Goal: Register for event/course

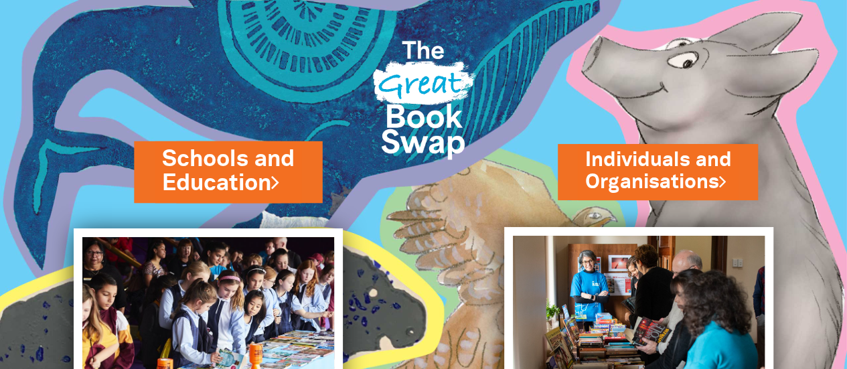
click at [229, 164] on link "Schools and Education" at bounding box center [228, 171] width 132 height 56
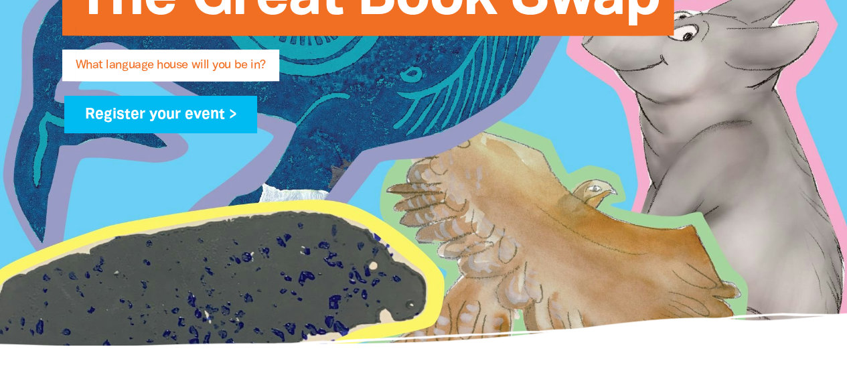
scroll to position [327, 0]
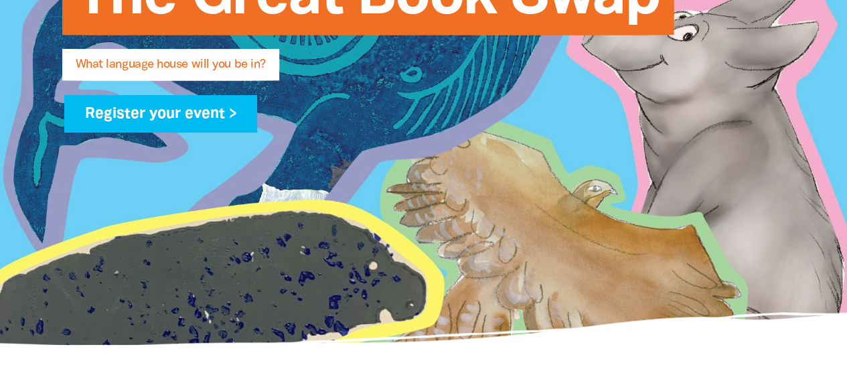
click at [141, 69] on span "What language house will you be in?" at bounding box center [171, 69] width 190 height 21
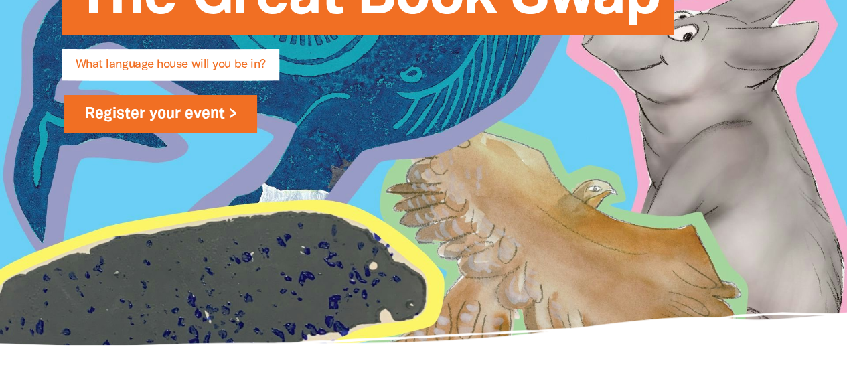
click at [207, 106] on link "Register your event >" at bounding box center [161, 114] width 194 height 38
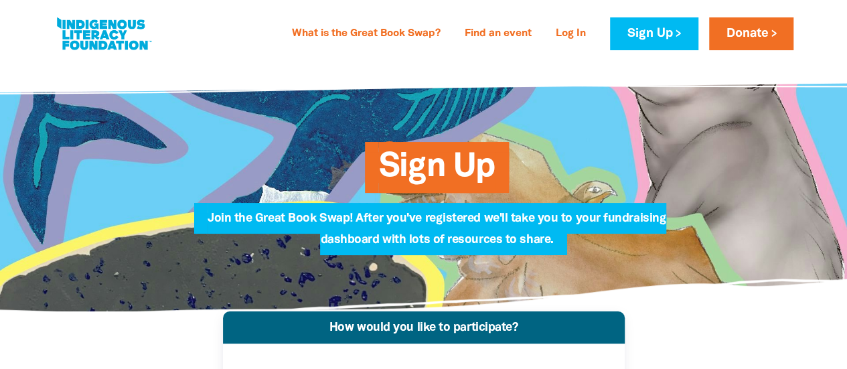
click at [449, 185] on span "Sign Up" at bounding box center [436, 172] width 117 height 41
click at [646, 35] on link "Sign Up" at bounding box center [654, 33] width 88 height 33
click at [673, 32] on link "Sign Up" at bounding box center [654, 33] width 88 height 33
click at [638, 42] on link "Sign Up" at bounding box center [654, 33] width 88 height 33
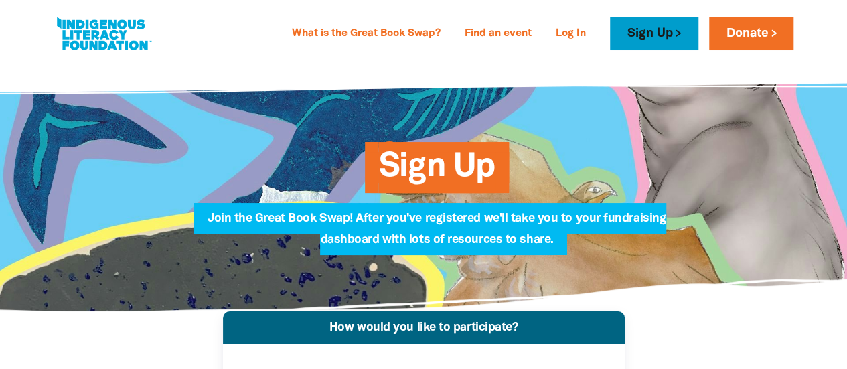
click at [650, 29] on link "Sign Up" at bounding box center [654, 33] width 88 height 33
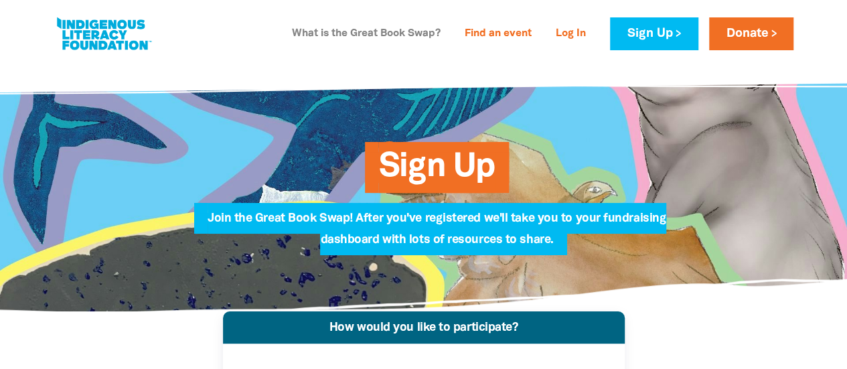
click at [354, 34] on link "What is the Great Book Swap?" at bounding box center [366, 33] width 165 height 21
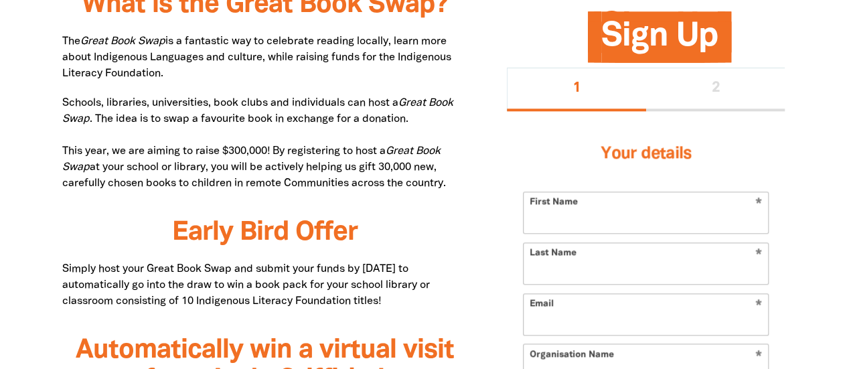
scroll to position [724, 0]
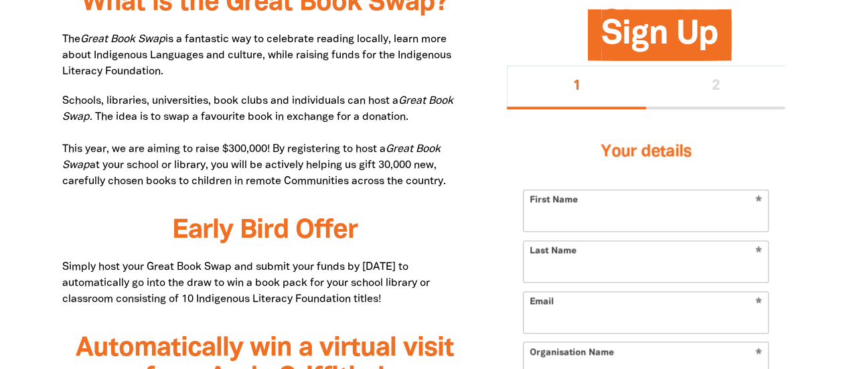
click at [575, 222] on input "First Name" at bounding box center [646, 210] width 244 height 41
type input "Bec"
type input "Rizzo"
type input "Rebecca.rizzo@ed.act.edu.au"
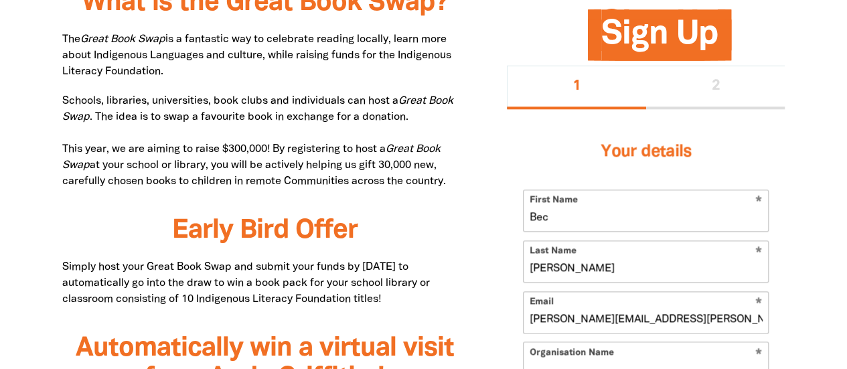
type input "Miles Franklin Primary School"
type input "Alderman St, Evatt ACT, Australia"
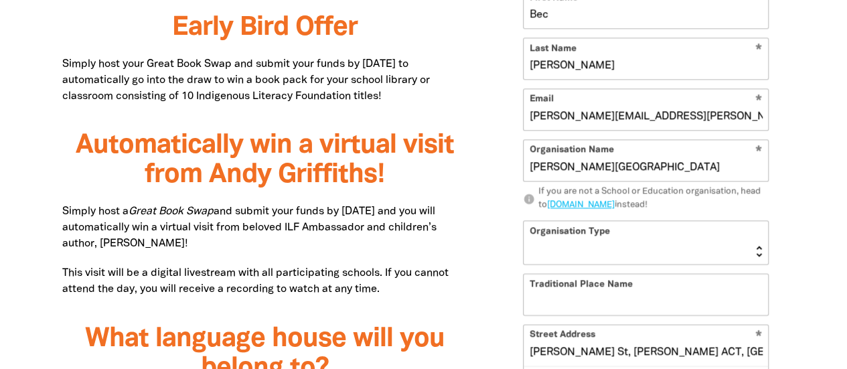
scroll to position [928, 0]
click at [618, 252] on select "Early Learning Primary School High School K-12 University or TAFE Community Lib…" at bounding box center [646, 241] width 244 height 43
select select "primary-school"
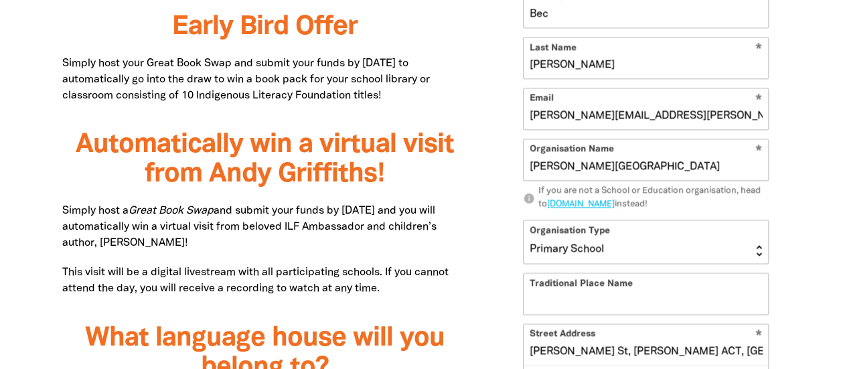
click at [524, 220] on select "Early Learning Primary School High School K-12 University or TAFE Community Lib…" at bounding box center [646, 241] width 244 height 43
click at [577, 302] on input "Traditional Place Name" at bounding box center [646, 293] width 244 height 41
type input "Ngunnawal Country"
click at [521, 313] on div "Your details * First Name Bec * Last Name Rizzo * Email Rebecca.rizzo@ed.act.ed…" at bounding box center [646, 278] width 278 height 745
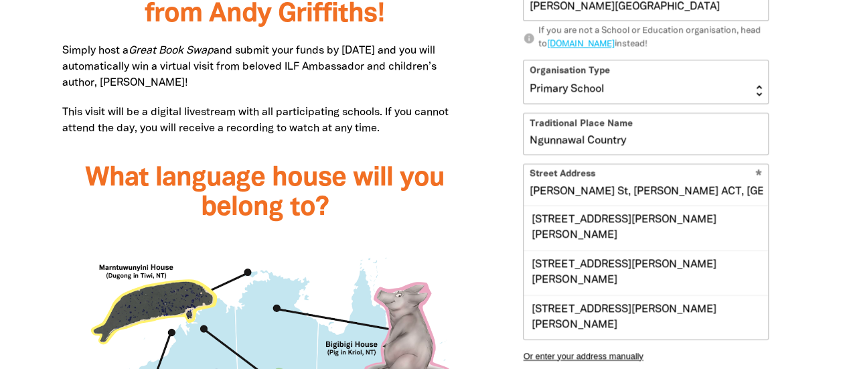
scroll to position [1088, 0]
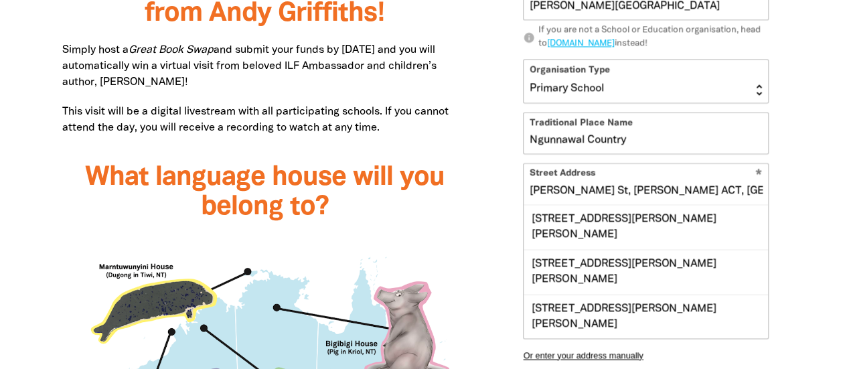
click at [481, 217] on div "What is the Great Book Swap? The Great Book Swap is a fantastic way to celebrat…" at bounding box center [264, 366] width 445 height 1431
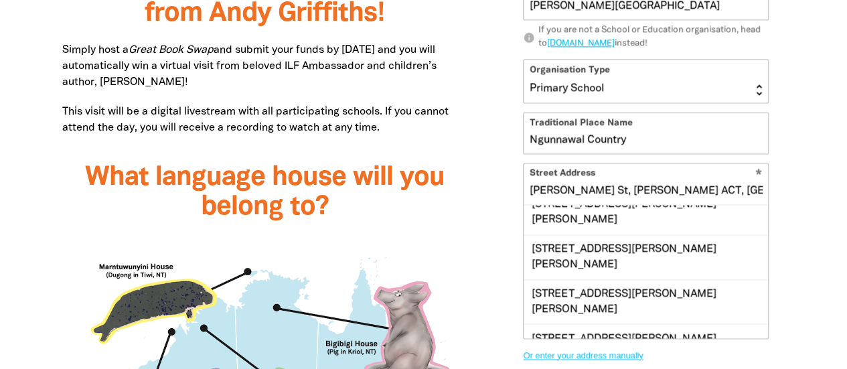
click at [628, 352] on button "Or enter your address manually" at bounding box center [646, 355] width 246 height 10
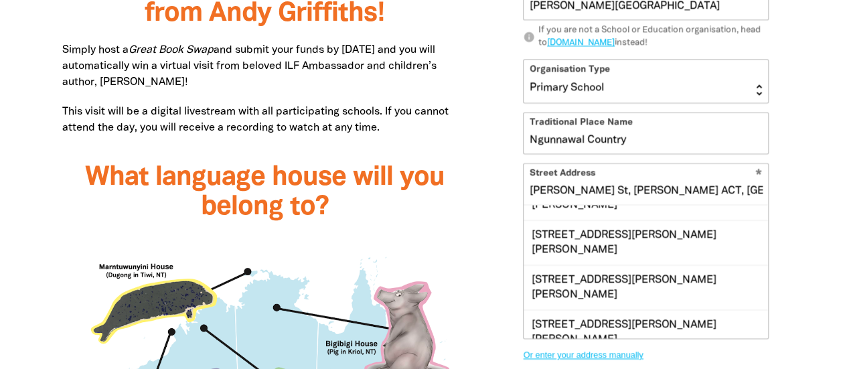
click at [593, 354] on button "Or enter your address manually" at bounding box center [646, 355] width 246 height 10
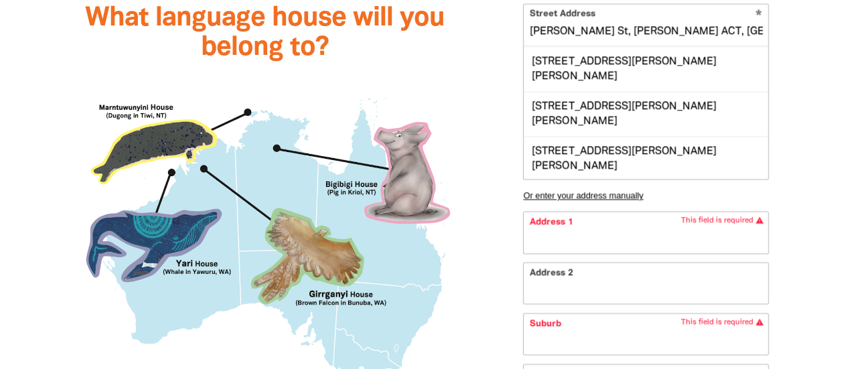
scroll to position [1252, 0]
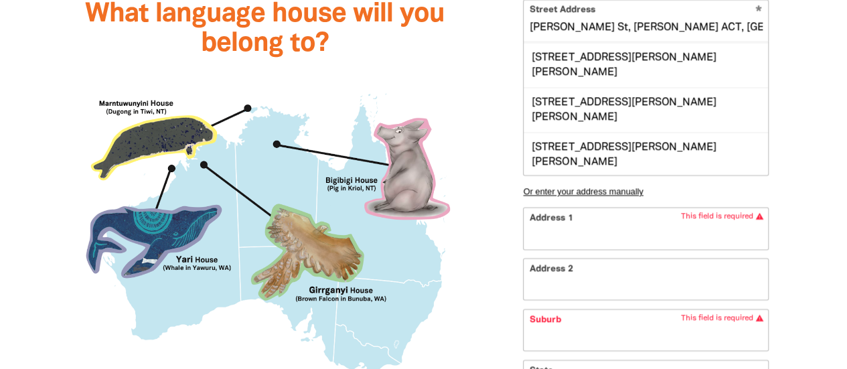
click at [559, 232] on input "Address 1" at bounding box center [646, 228] width 244 height 41
type input "Alderman St, Evatt ACT, Australia"
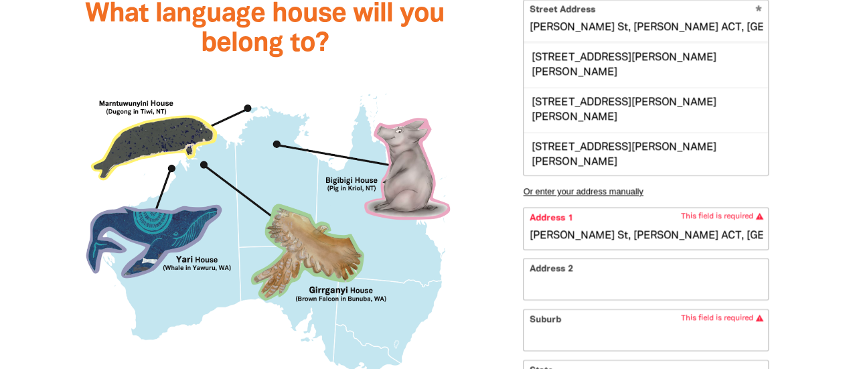
type input "140"
type input "Australian Capital Territory"
type input "2617"
select select "AU"
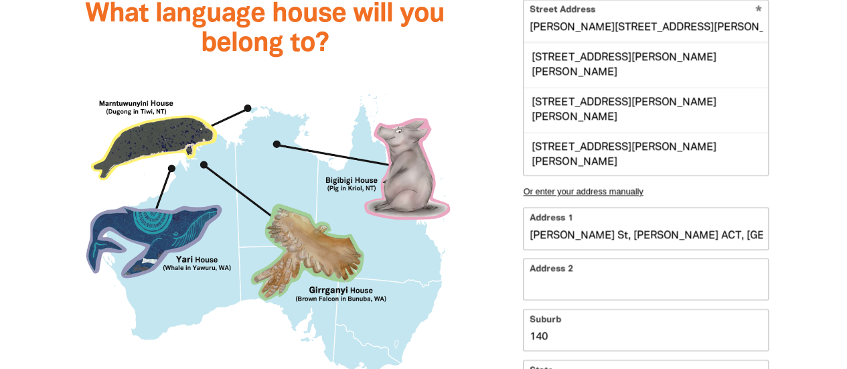
click at [498, 257] on div "Sign Up 1 2 Your details * First Name Bec * Last Name Rizzo * Email Rebecca.riz…" at bounding box center [646, 68] width 318 height 1161
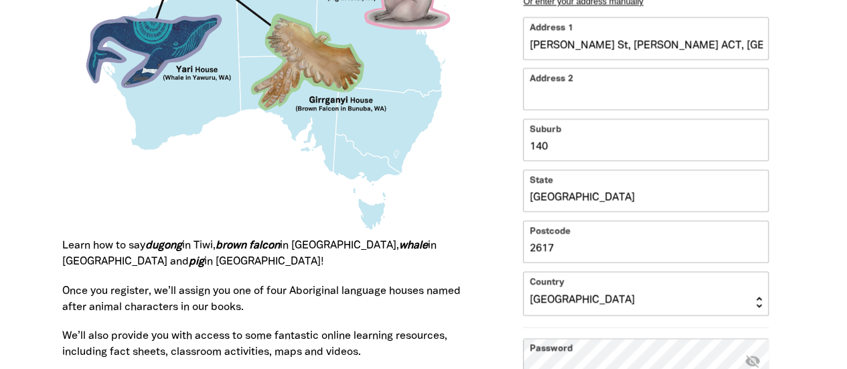
scroll to position [1445, 0]
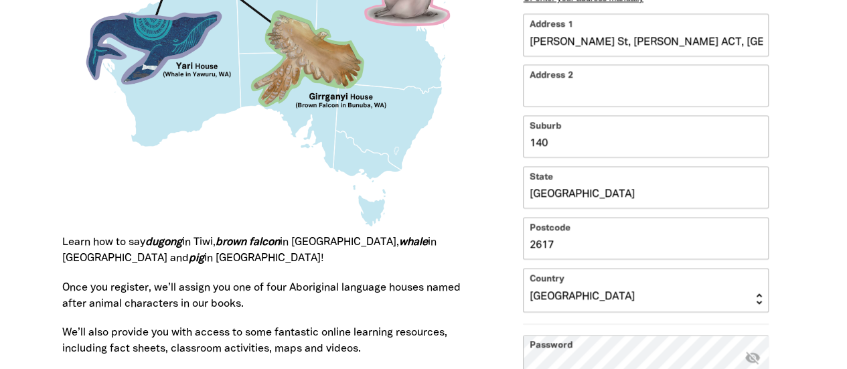
drag, startPoint x: 566, startPoint y: 146, endPoint x: 496, endPoint y: 152, distance: 70.6
type input "Alderman St, Evatt ACT, Australia, E, Australian Capital Territory 2617, AU"
type input "E"
type input "Alderman St, Evatt ACT, Australia, Ev, Australian Capital Territory 2617, AU"
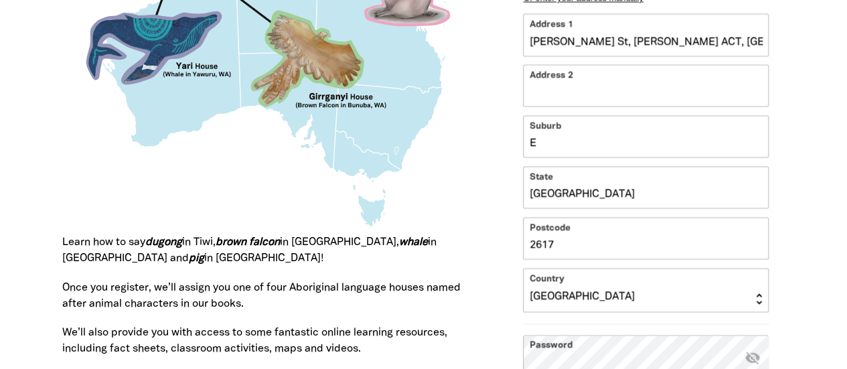
type input "Ev"
type input "Alderman St, Evatt ACT, Australia, Eva, Australian Capital Territory 2617, AU"
type input "Eva"
type input "Alderman St, Evatt ACT, Australia, Evat, Australian Capital Territory 2617, AU"
type input "Evat"
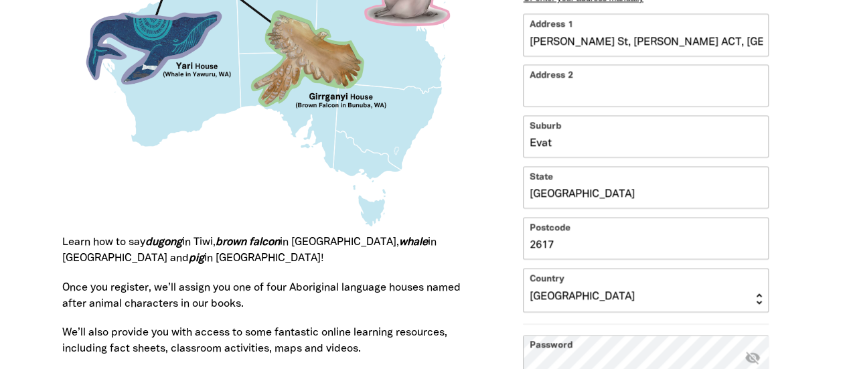
type input "Alderman St, Evatt ACT, Australia, Evatt, Australian Capital Territory 2617, AU"
type input "Evatt"
click at [479, 151] on div "What is the Great Book Swap? The Great Book Swap is a fantastic way to celebrat…" at bounding box center [264, 10] width 445 height 1431
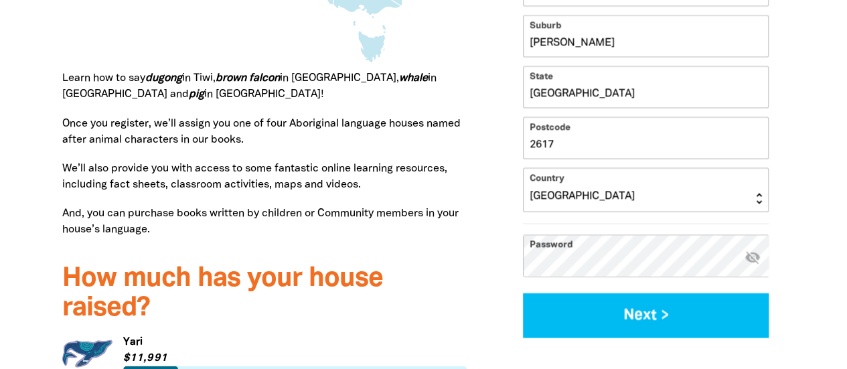
scroll to position [1609, 0]
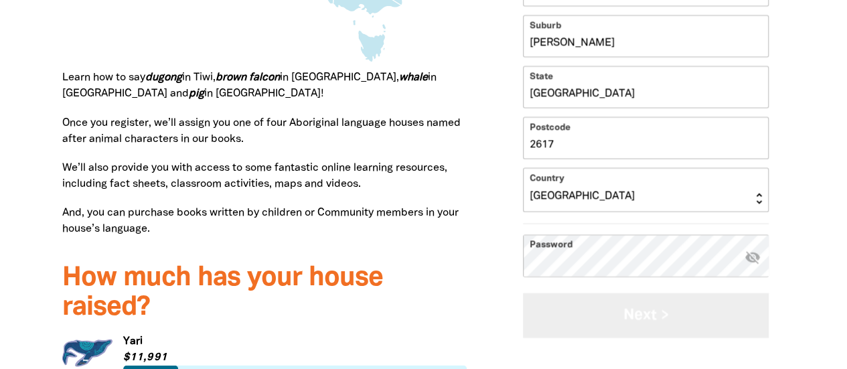
click at [636, 330] on button "Next >" at bounding box center [646, 315] width 246 height 45
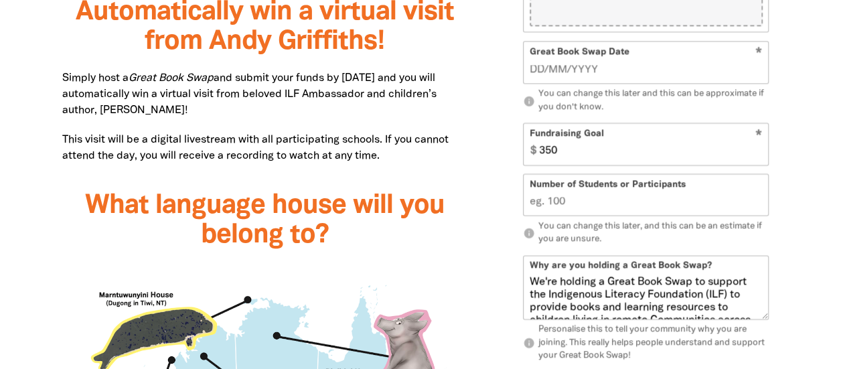
scroll to position [1043, 0]
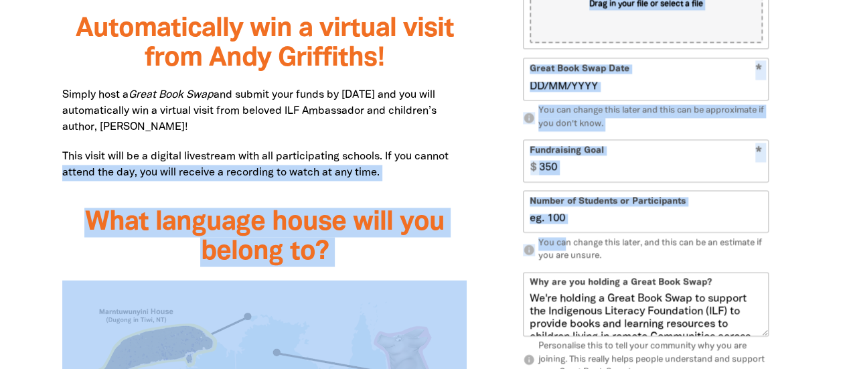
drag, startPoint x: 565, startPoint y: 239, endPoint x: 474, endPoint y: 163, distance: 118.9
click at [587, 214] on input "Number of Students or Participants" at bounding box center [646, 212] width 244 height 41
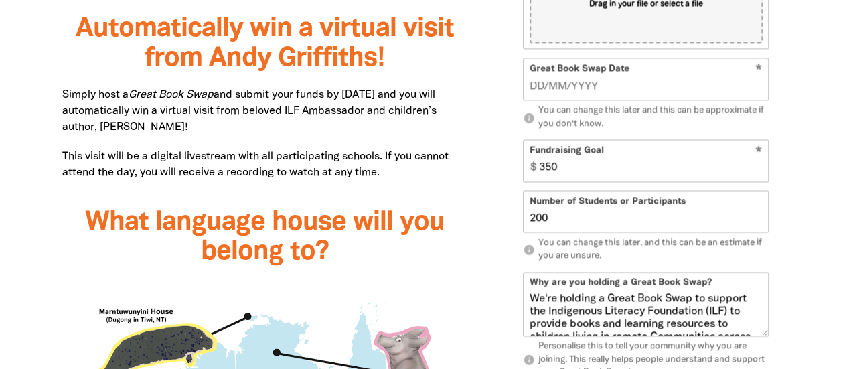
type input "200"
click at [498, 191] on div "Sign Up 1 2 person Your Great Book Swap page! * Your Great Book Swap Name Profi…" at bounding box center [646, 196] width 318 height 1000
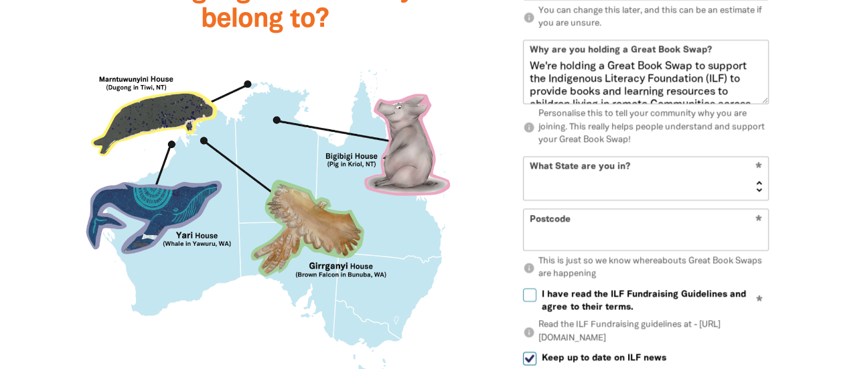
scroll to position [1275, 0]
click at [721, 177] on select "NSW VIC QLD NT WA SA TAS ACT" at bounding box center [646, 178] width 244 height 43
select select "ACT"
click at [524, 157] on select "NSW VIC QLD NT WA SA TAS ACT" at bounding box center [646, 178] width 244 height 43
click at [567, 231] on input "Postcode" at bounding box center [646, 230] width 244 height 41
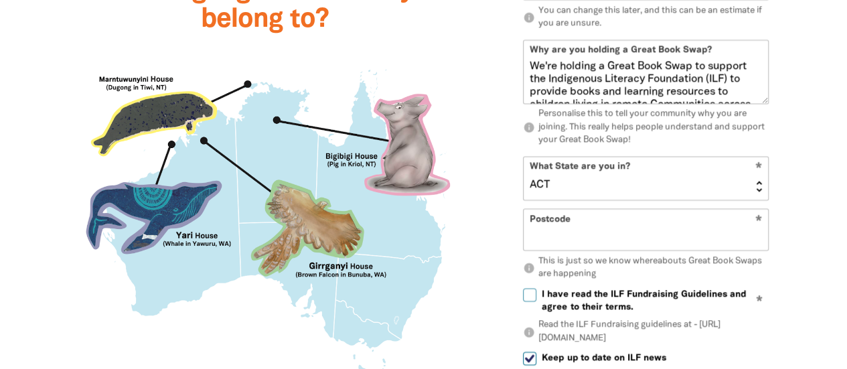
type input "2617"
type input "Bec Rizzo"
click at [453, 259] on div at bounding box center [264, 226] width 405 height 356
click at [187, 113] on img at bounding box center [264, 226] width 405 height 356
click at [532, 295] on input "I have read the ILF Fundraising Guidelines and agree to their terms." at bounding box center [529, 295] width 13 height 13
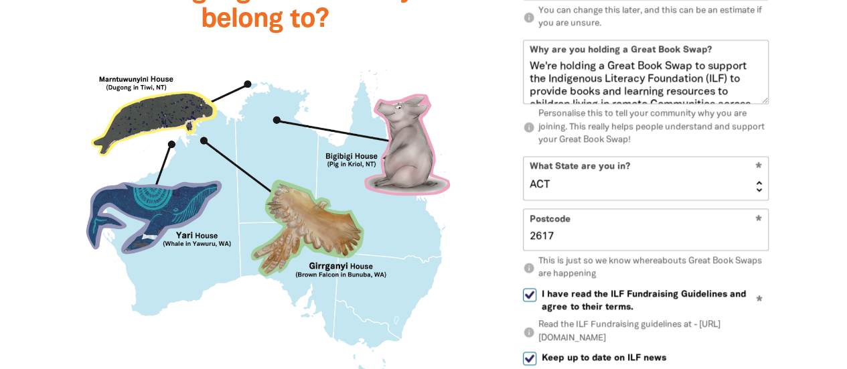
checkbox input "true"
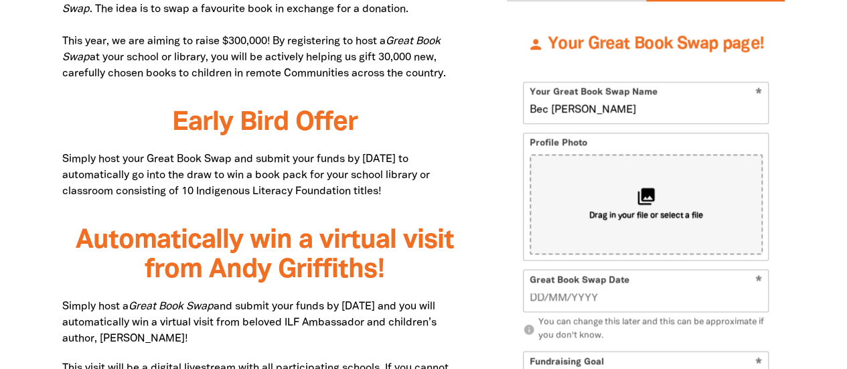
scroll to position [836, 0]
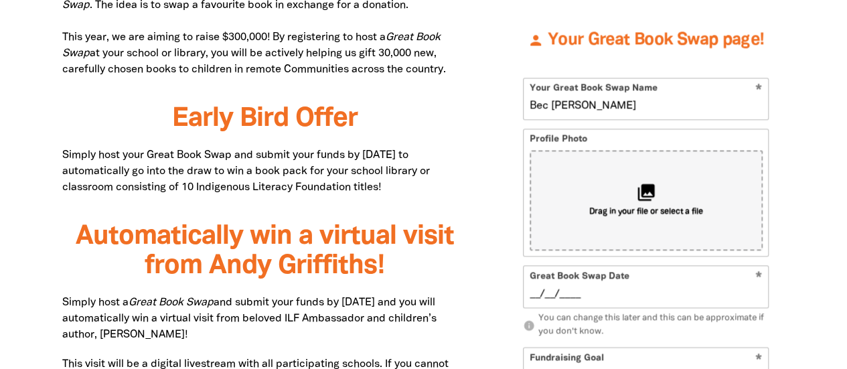
click at [552, 294] on input "__/__/____" at bounding box center [646, 294] width 233 height 15
type input "10/09/2025"
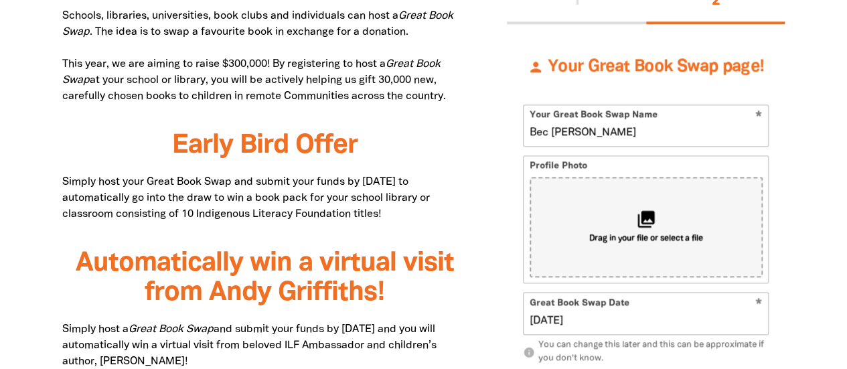
scroll to position [796, 0]
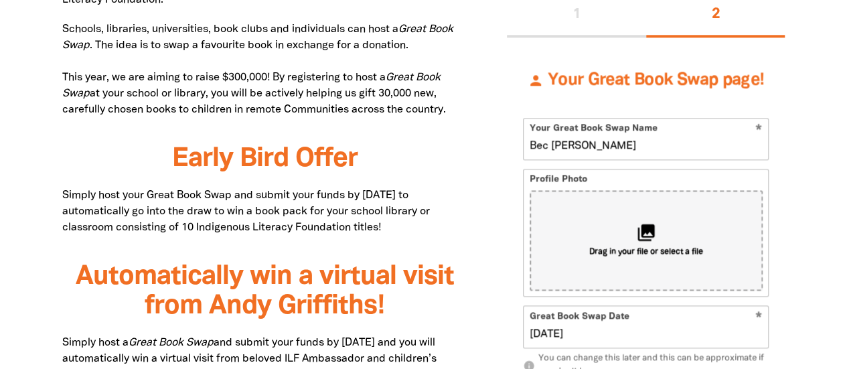
drag, startPoint x: 565, startPoint y: 144, endPoint x: 485, endPoint y: 141, distance: 80.4
type input "Miles Franklin Primary"
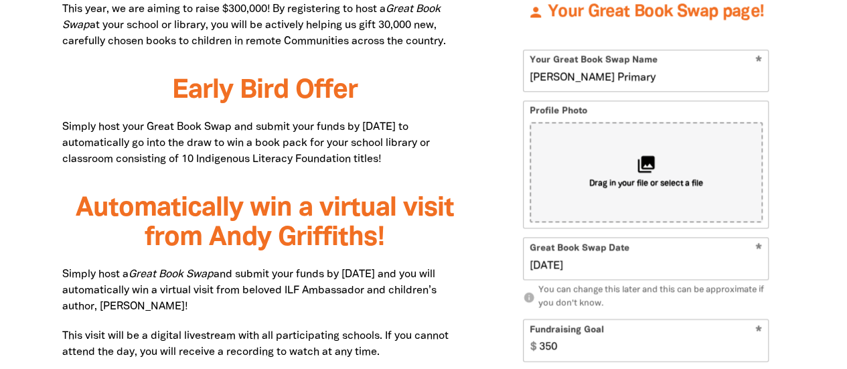
scroll to position [864, 0]
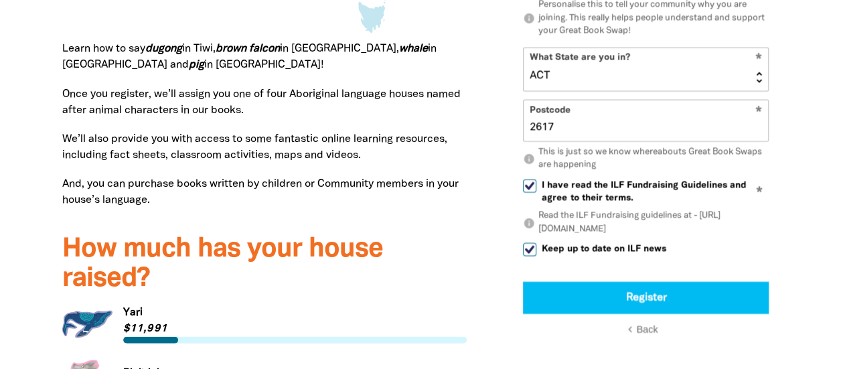
scroll to position [1640, 0]
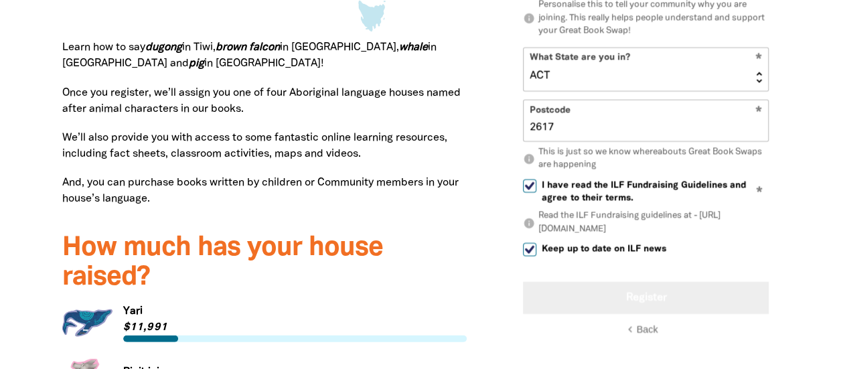
click at [626, 303] on button "Register" at bounding box center [646, 298] width 246 height 32
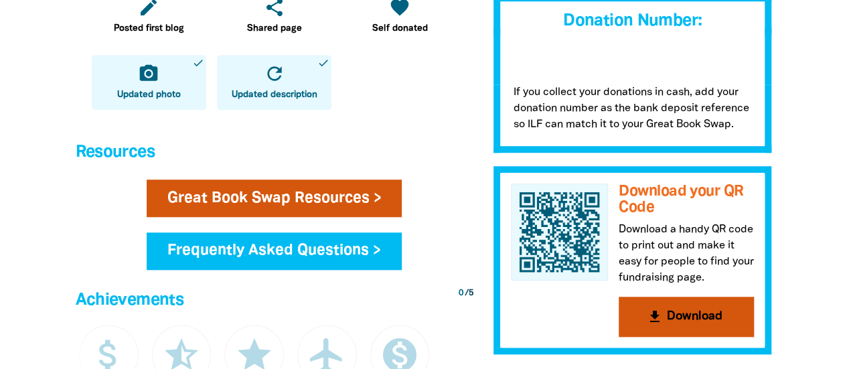
scroll to position [549, 0]
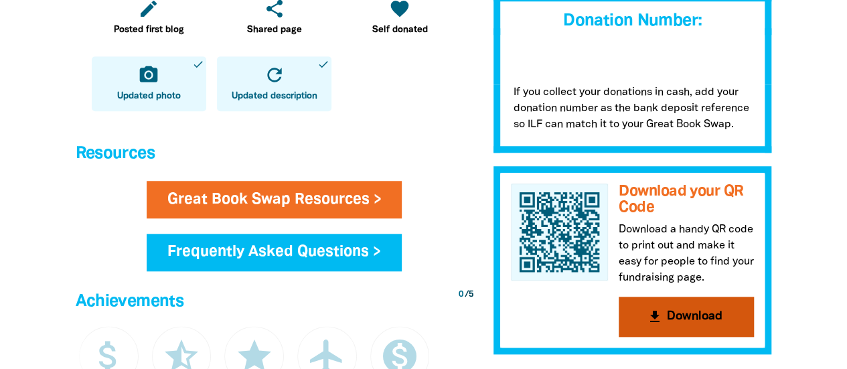
click at [692, 323] on button "get_app Download" at bounding box center [686, 317] width 135 height 40
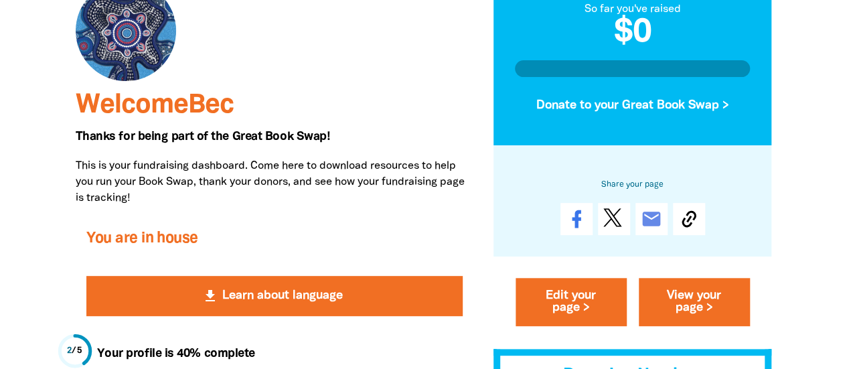
scroll to position [158, 0]
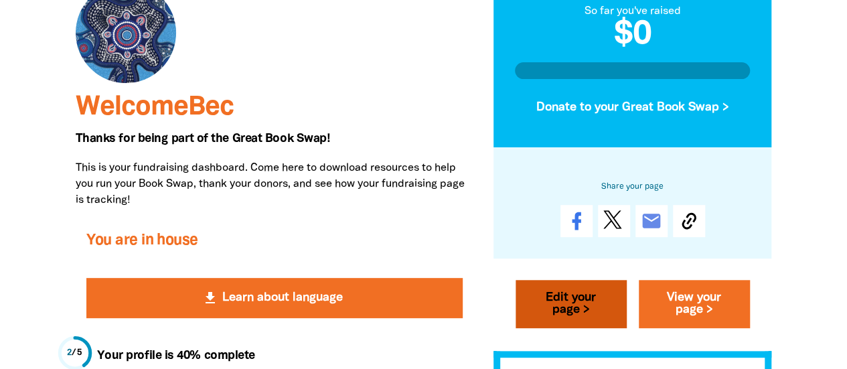
click at [580, 306] on link "Edit your page >" at bounding box center [571, 304] width 111 height 48
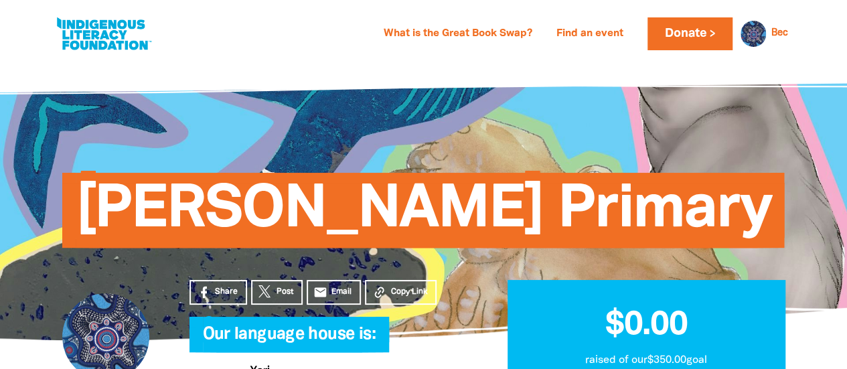
select select "ACT"
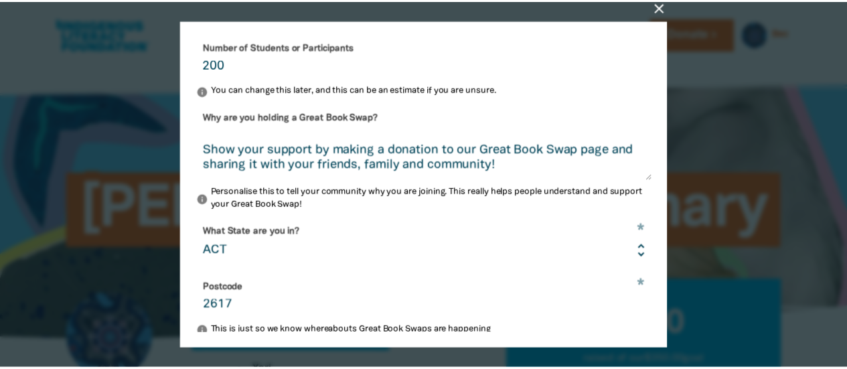
scroll to position [444, 0]
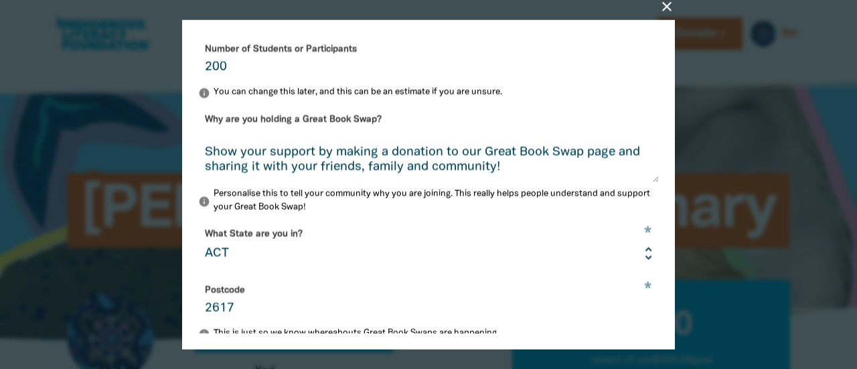
click at [669, 5] on icon "close" at bounding box center [667, 6] width 16 height 16
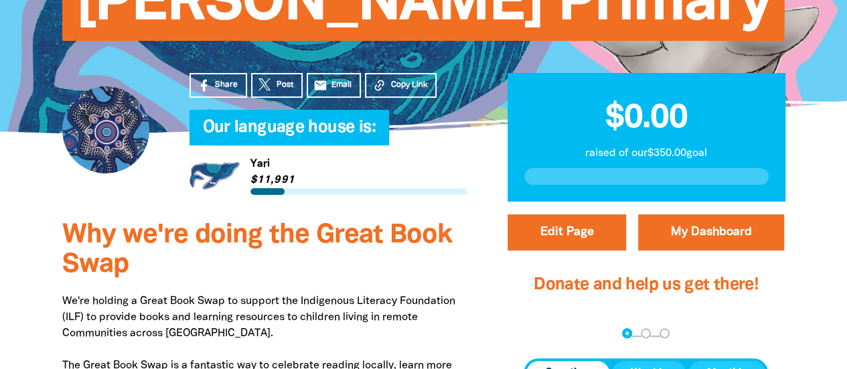
scroll to position [214, 0]
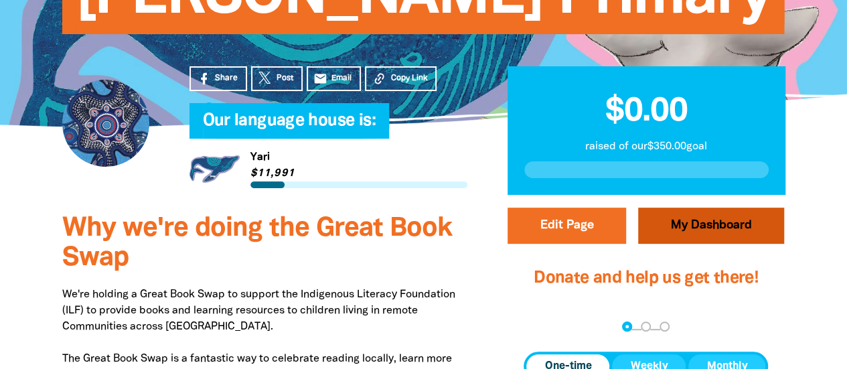
click at [695, 231] on link "My Dashboard" at bounding box center [711, 226] width 146 height 36
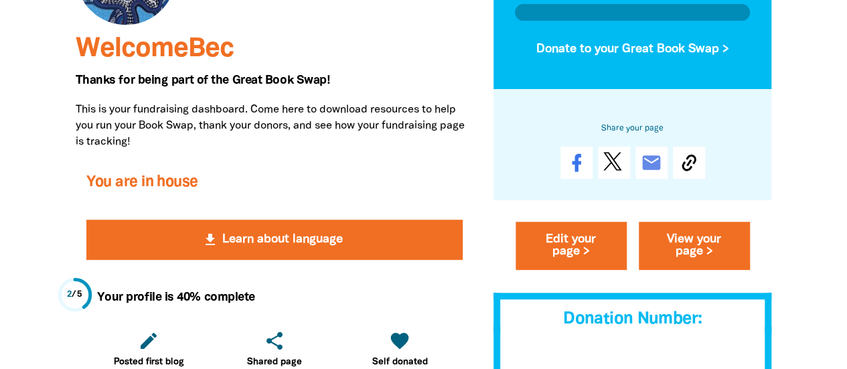
scroll to position [216, 0]
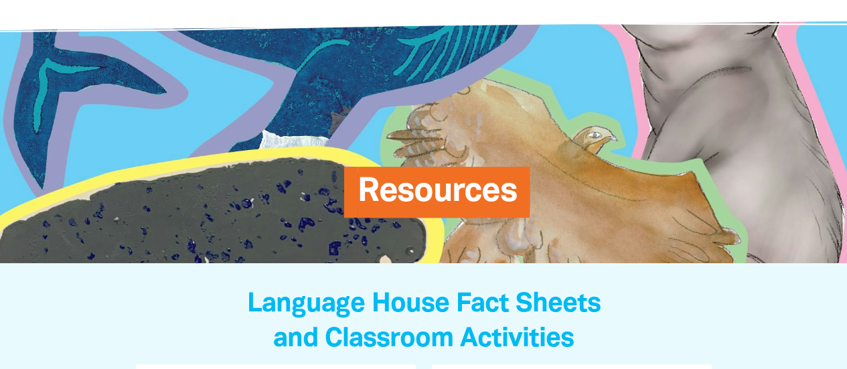
scroll to position [63, 0]
